Goal: Task Accomplishment & Management: Manage account settings

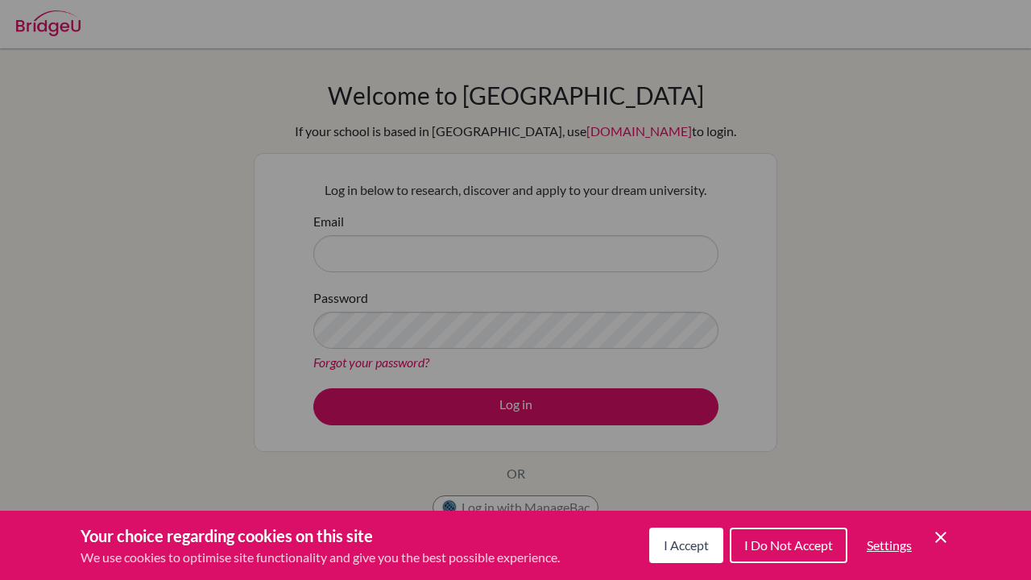
click at [689, 544] on span "I Accept" at bounding box center [686, 544] width 45 height 15
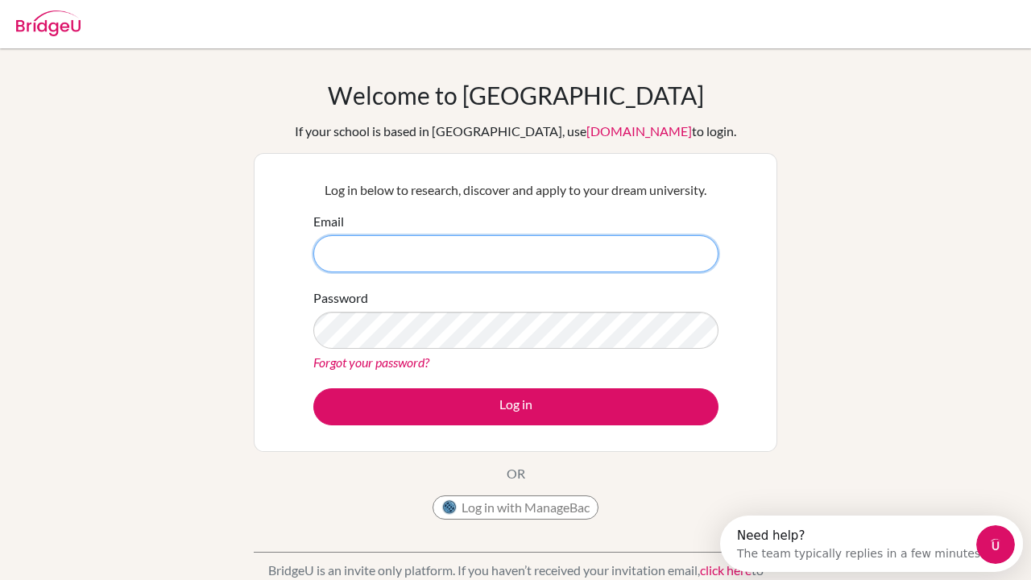
click at [503, 260] on input "Email" at bounding box center [515, 253] width 405 height 37
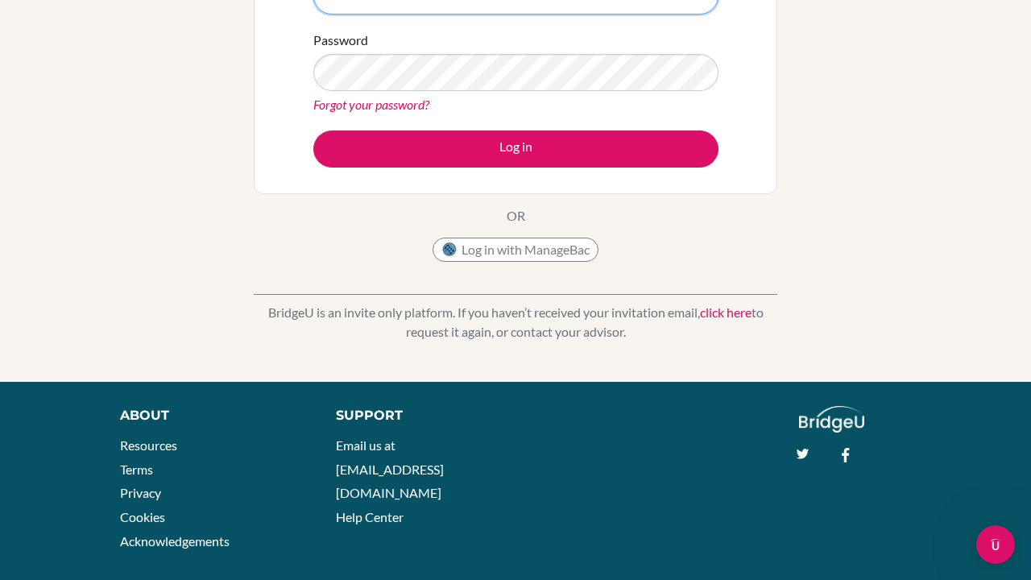
scroll to position [254, 0]
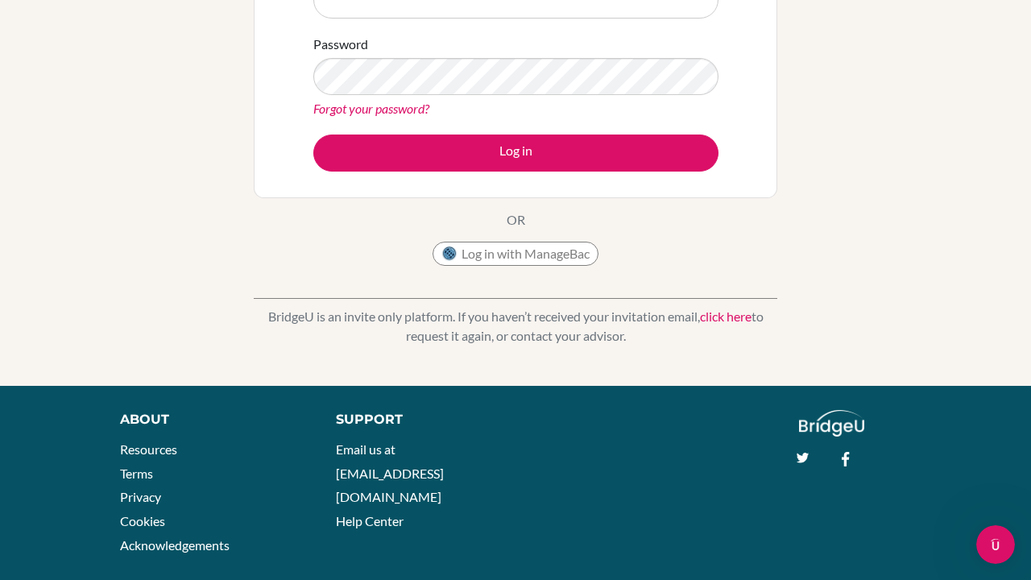
click at [537, 103] on div "Forgot your password?" at bounding box center [515, 108] width 405 height 19
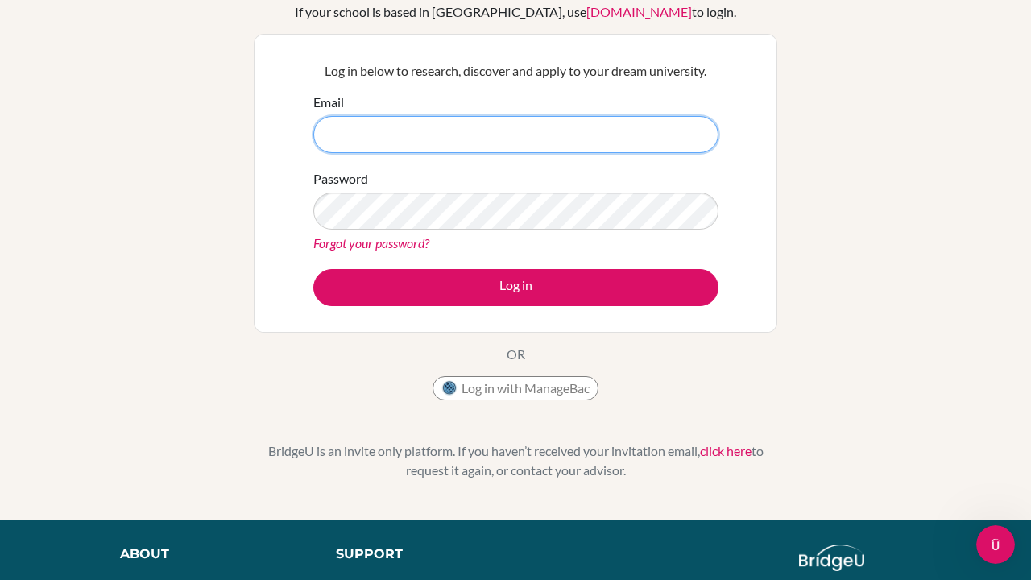
click at [510, 127] on input "Email" at bounding box center [515, 134] width 405 height 37
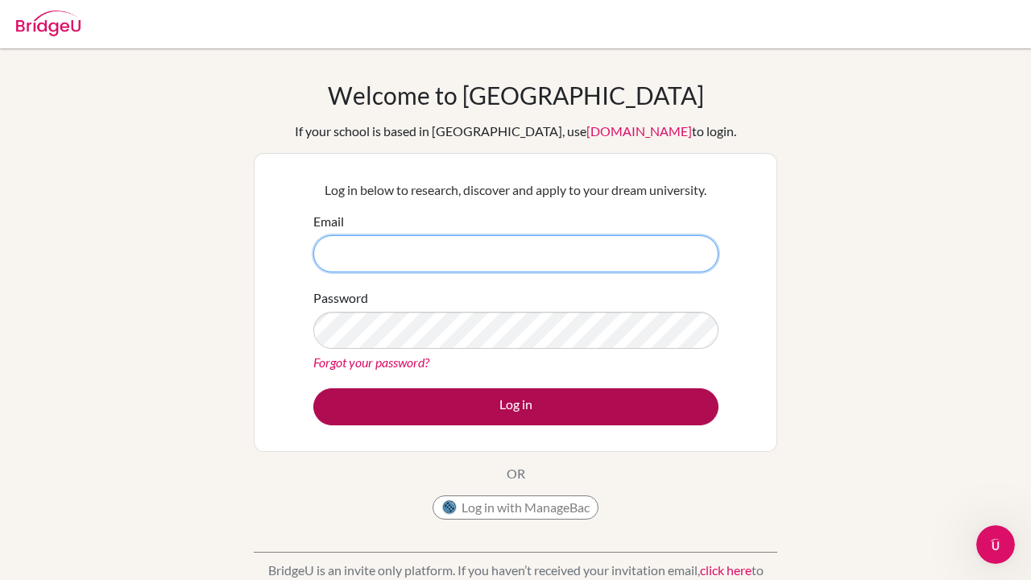
scroll to position [0, 0]
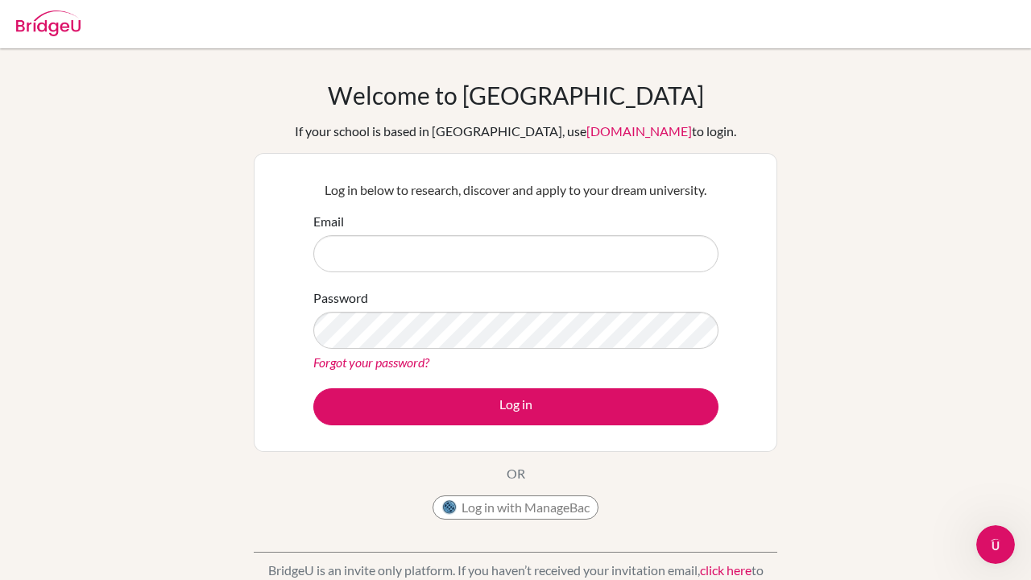
click at [507, 503] on button "Log in with ManageBac" at bounding box center [515, 507] width 166 height 24
type input "[EMAIL_ADDRESS][DOMAIN_NAME]"
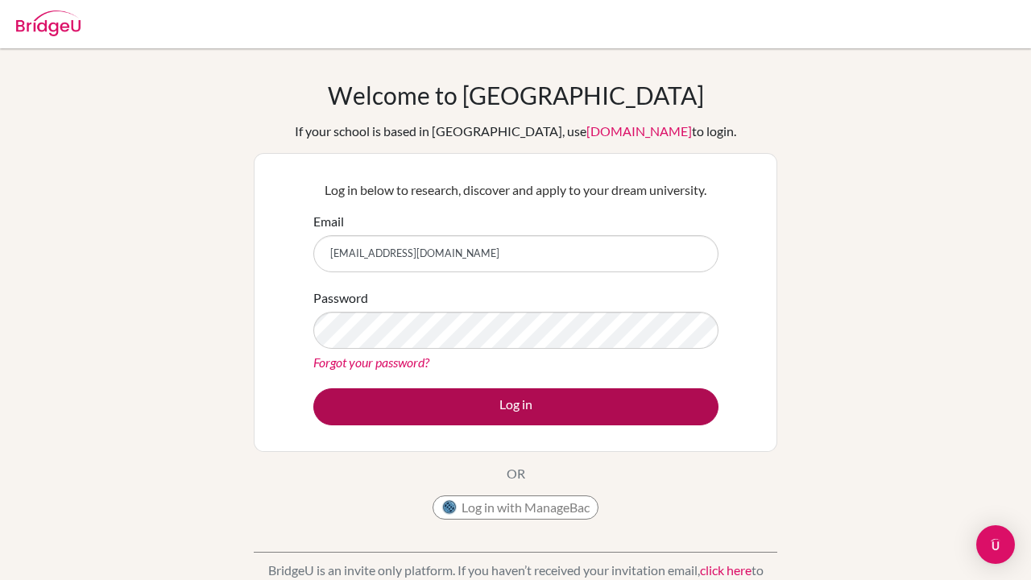
click at [418, 410] on button "Log in" at bounding box center [515, 406] width 405 height 37
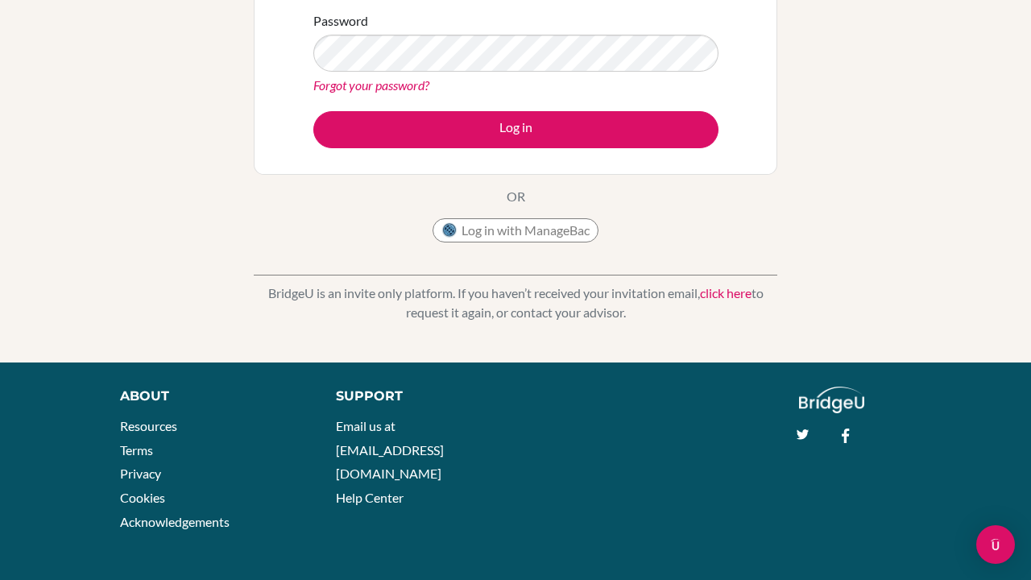
scroll to position [276, 0]
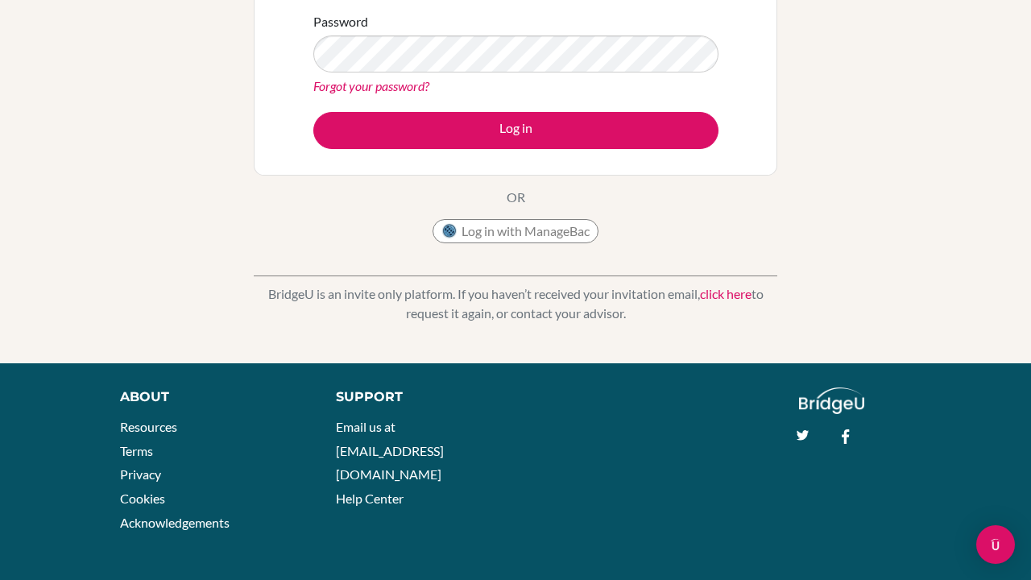
click at [353, 87] on link "Forgot your password?" at bounding box center [371, 85] width 116 height 15
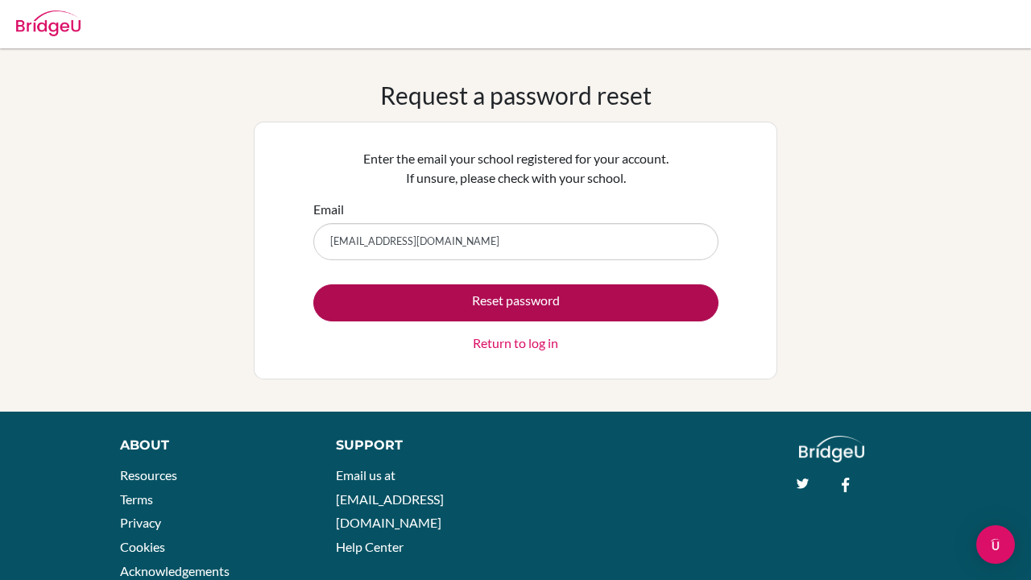
type input "ivallejos@macrisschool.org"
click at [370, 300] on button "Reset password" at bounding box center [515, 302] width 405 height 37
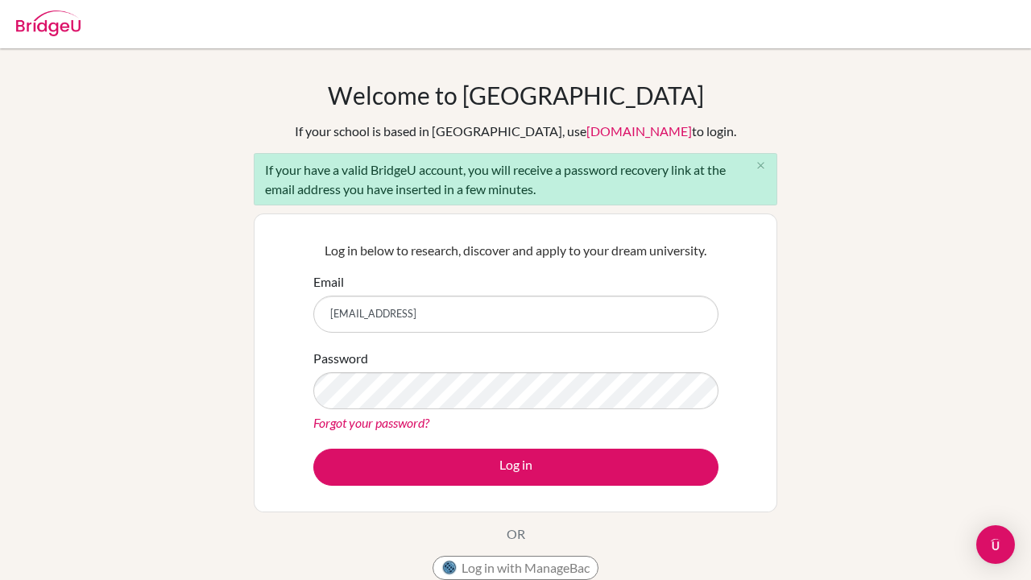
type input "ivallejos@macrisschool.org"
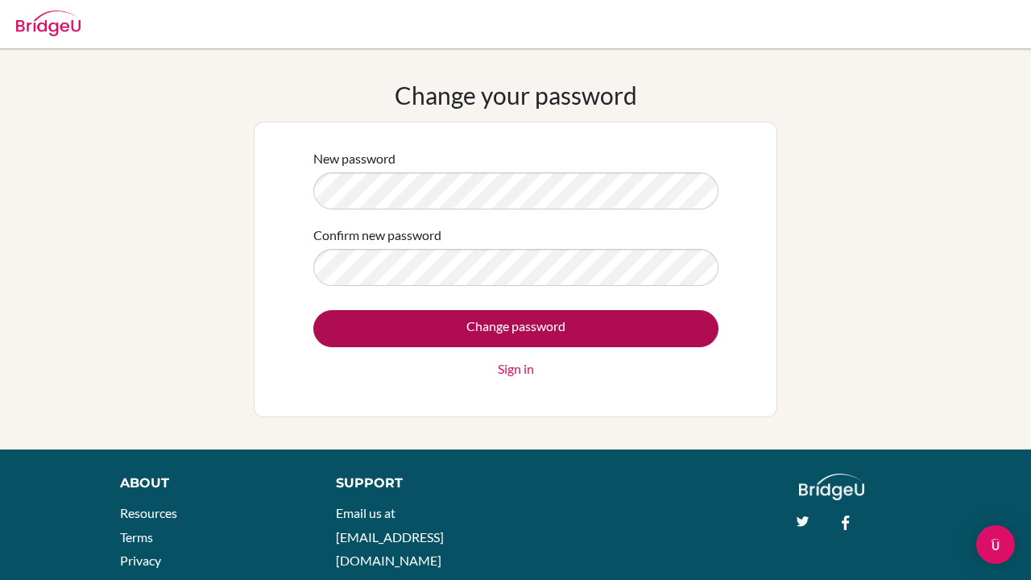
click at [614, 319] on input "Change password" at bounding box center [515, 328] width 405 height 37
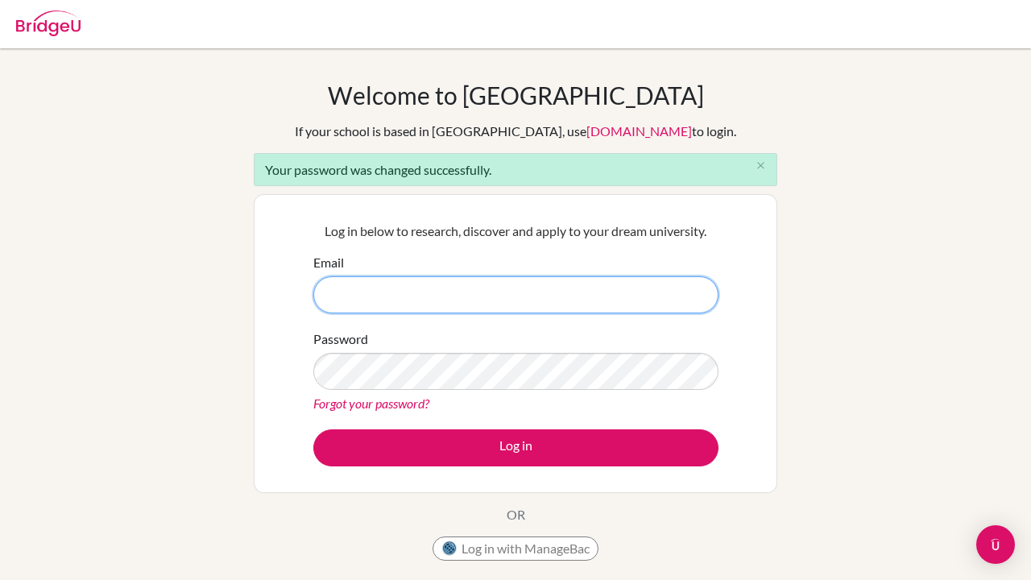
click at [430, 297] on input "Email" at bounding box center [515, 294] width 405 height 37
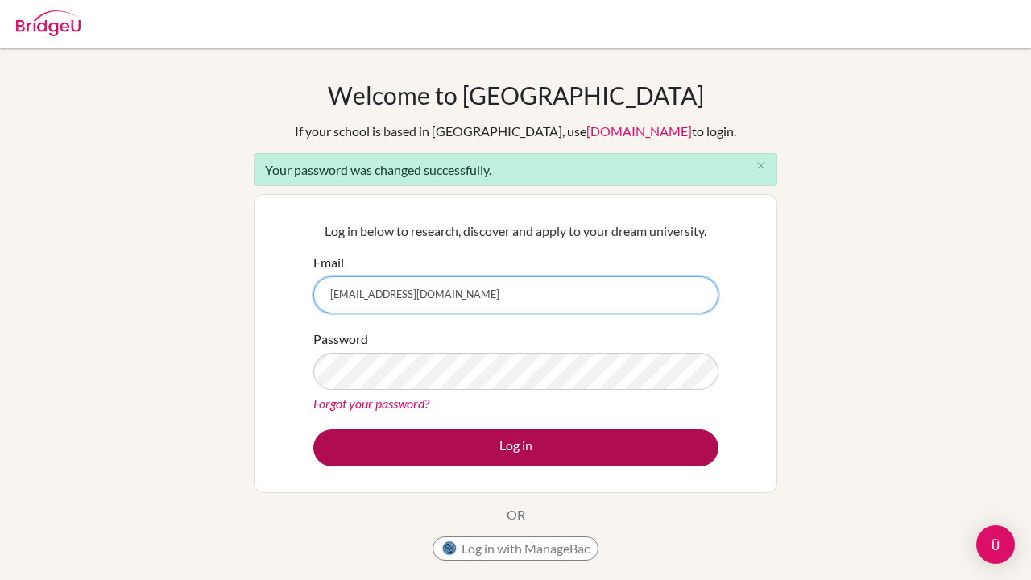
type input "[EMAIL_ADDRESS][DOMAIN_NAME]"
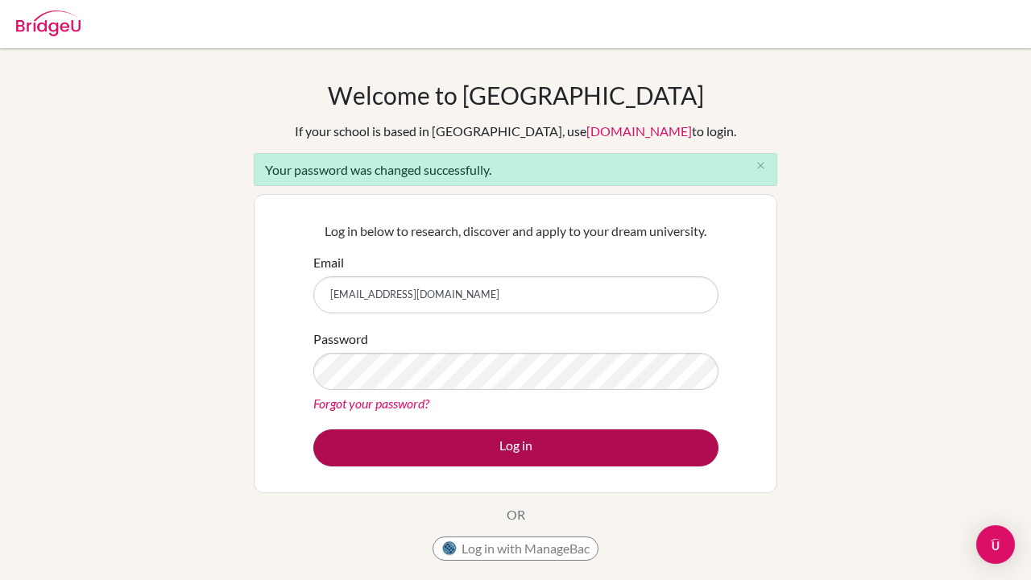
click at [416, 435] on button "Log in" at bounding box center [515, 447] width 405 height 37
